Goal: Task Accomplishment & Management: Manage account settings

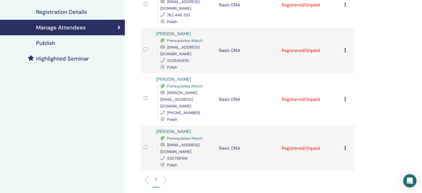
scroll to position [111, 0]
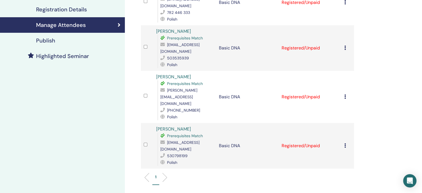
click at [344, 47] on icon at bounding box center [345, 47] width 2 height 4
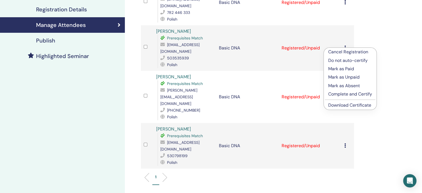
click at [352, 94] on p "Complete and Certify" at bounding box center [350, 94] width 44 height 7
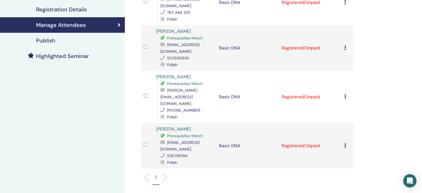
click at [344, 47] on icon at bounding box center [345, 47] width 2 height 4
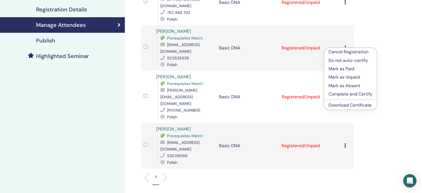
click at [347, 94] on p "Complete and Certify" at bounding box center [350, 94] width 44 height 7
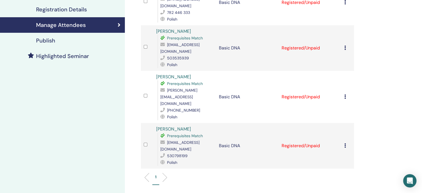
click at [344, 47] on icon at bounding box center [345, 47] width 2 height 4
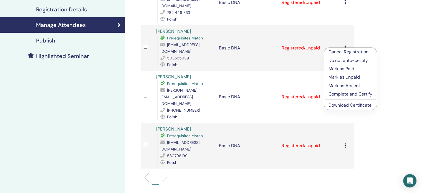
click at [346, 68] on p "Mark as Paid" at bounding box center [350, 68] width 44 height 7
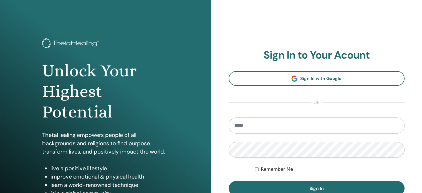
click at [286, 125] on input "email" at bounding box center [316, 125] width 176 height 16
type input "**********"
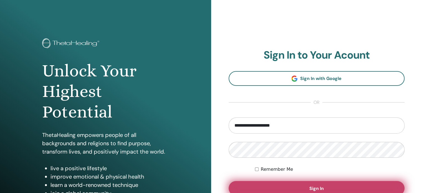
click at [340, 189] on button "Sign In" at bounding box center [316, 188] width 176 height 14
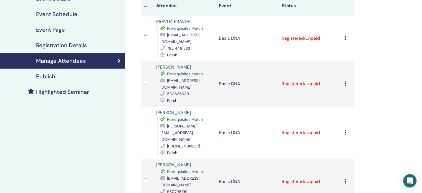
scroll to position [83, 0]
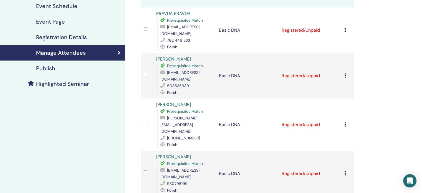
click at [344, 75] on icon at bounding box center [345, 75] width 2 height 4
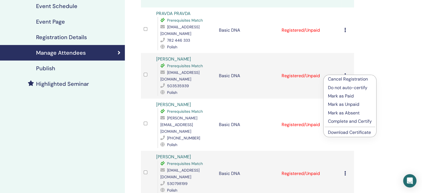
click at [346, 95] on p "Mark as Paid" at bounding box center [350, 96] width 44 height 7
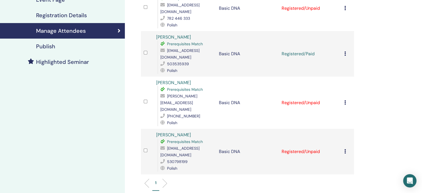
scroll to position [111, 0]
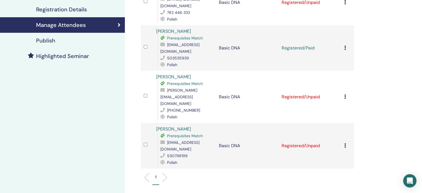
click at [345, 94] on icon at bounding box center [345, 96] width 2 height 4
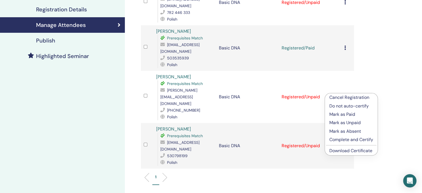
click at [350, 139] on p "Complete and Certify" at bounding box center [351, 139] width 44 height 7
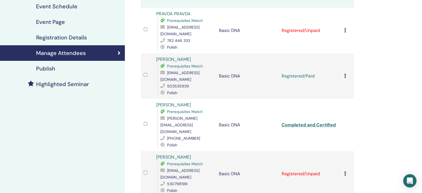
scroll to position [83, 0]
click at [344, 76] on icon at bounding box center [345, 75] width 2 height 4
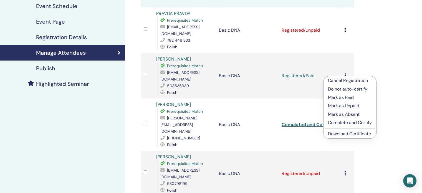
click at [351, 123] on p "Complete and Certify" at bounding box center [350, 122] width 44 height 7
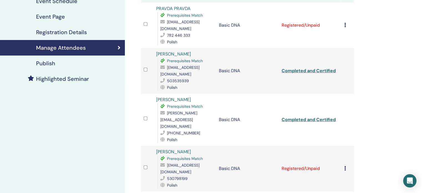
scroll to position [111, 0]
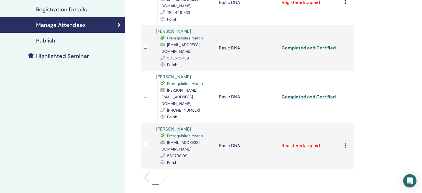
click at [345, 143] on icon at bounding box center [345, 145] width 2 height 4
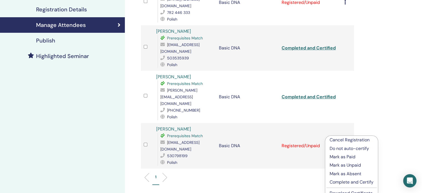
click at [353, 182] on p "Complete and Certify" at bounding box center [351, 182] width 44 height 7
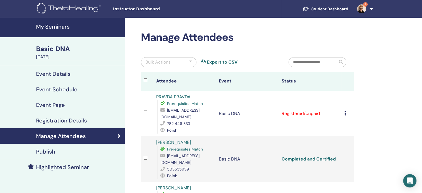
click at [360, 9] on img at bounding box center [361, 8] width 9 height 9
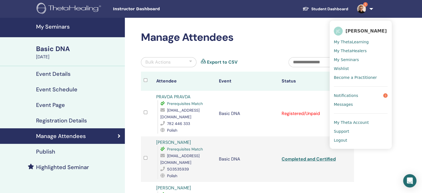
click at [360, 92] on link "Notifications 1" at bounding box center [361, 95] width 54 height 9
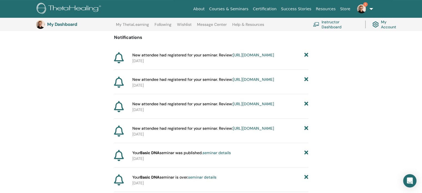
scroll to position [41, 0]
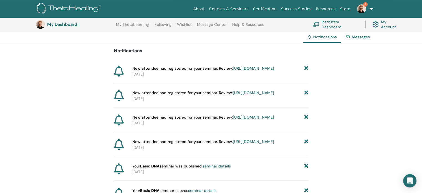
click at [327, 23] on link "Instructor Dashboard" at bounding box center [335, 24] width 45 height 12
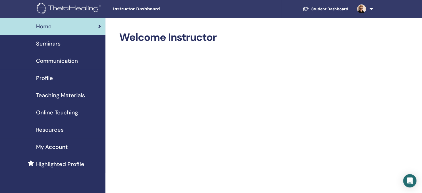
click at [371, 8] on link at bounding box center [363, 9] width 23 height 18
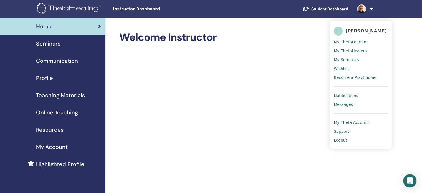
click at [348, 58] on span "My Seminars" at bounding box center [346, 59] width 25 height 5
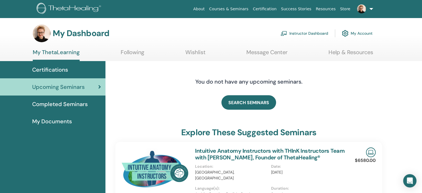
click at [320, 34] on link "Instructor Dashboard" at bounding box center [304, 33] width 48 height 12
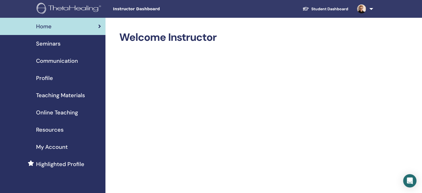
click at [54, 45] on span "Seminars" at bounding box center [48, 43] width 24 height 8
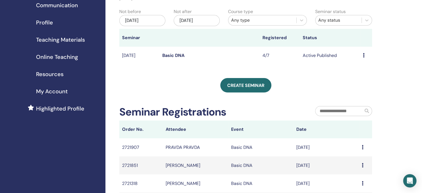
scroll to position [111, 0]
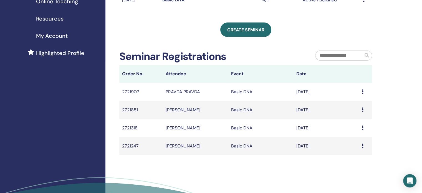
click at [347, 146] on td "Aug/21, 2025" at bounding box center [325, 146] width 65 height 18
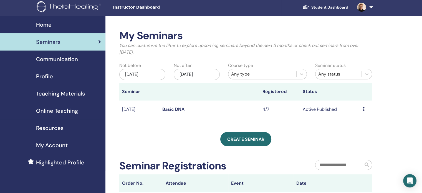
scroll to position [0, 0]
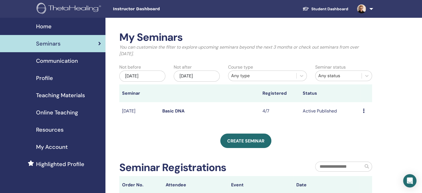
click at [363, 110] on icon at bounding box center [364, 110] width 2 height 4
click at [361, 116] on link "Preview" at bounding box center [357, 115] width 16 height 6
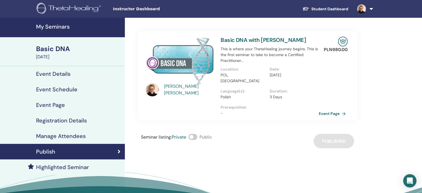
click at [57, 119] on h4 "Registration Details" at bounding box center [61, 120] width 51 height 7
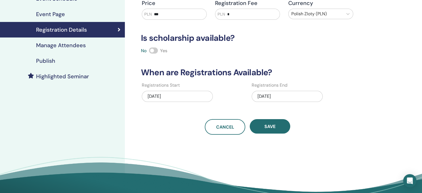
scroll to position [83, 0]
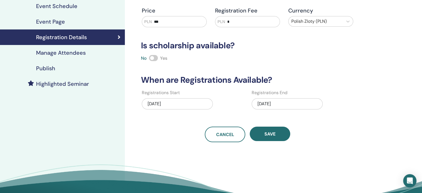
click at [62, 52] on h4 "Manage Attendees" at bounding box center [61, 52] width 50 height 7
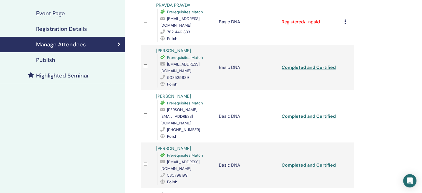
scroll to position [83, 0]
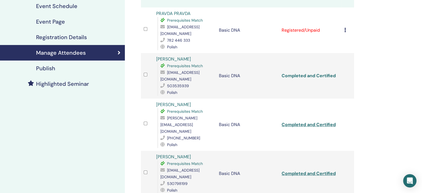
click at [325, 75] on link "Completed and Certified" at bounding box center [308, 76] width 54 height 6
click at [312, 121] on link "Completed and Certified" at bounding box center [308, 124] width 54 height 6
click at [308, 121] on link "Completed and Certified" at bounding box center [308, 124] width 54 height 6
click at [310, 170] on link "Completed and Certified" at bounding box center [308, 173] width 54 height 6
